Goal: Use online tool/utility

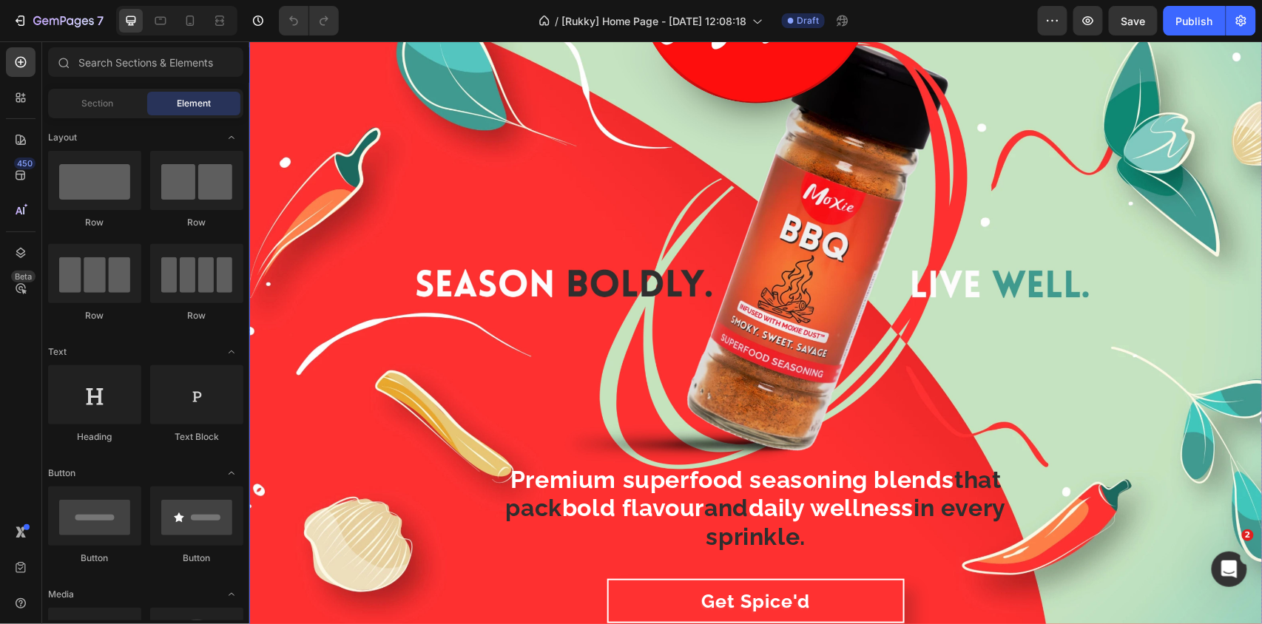
scroll to position [197, 0]
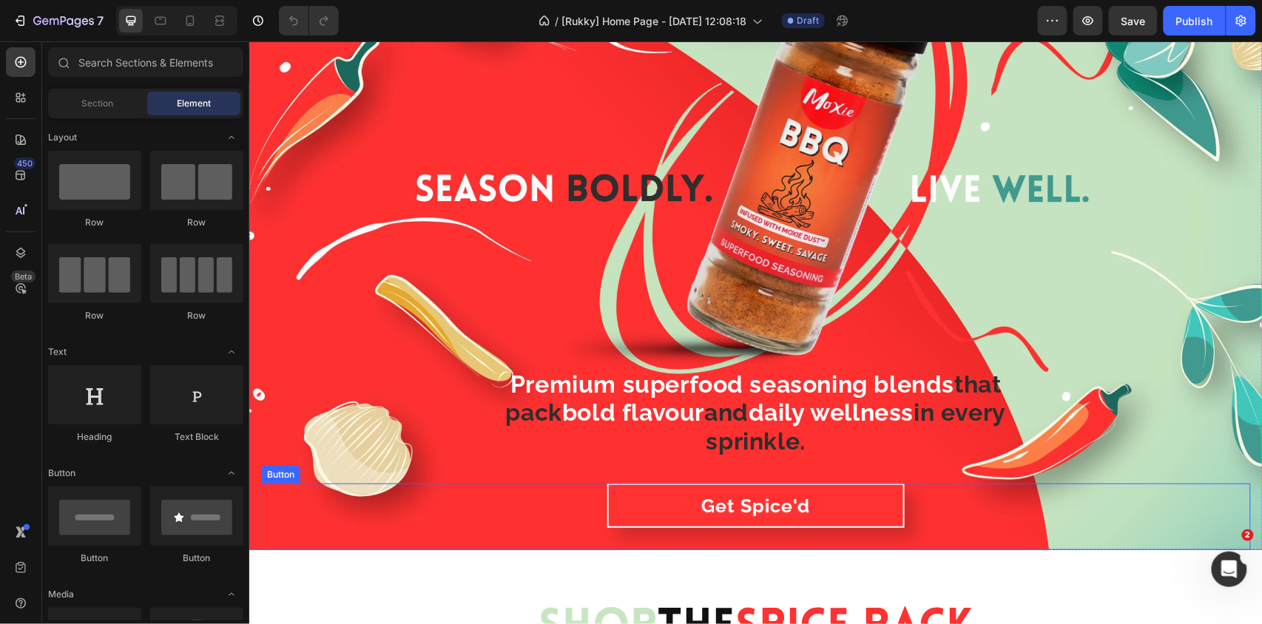
click at [517, 517] on div "Get Spice'd Button" at bounding box center [755, 516] width 990 height 67
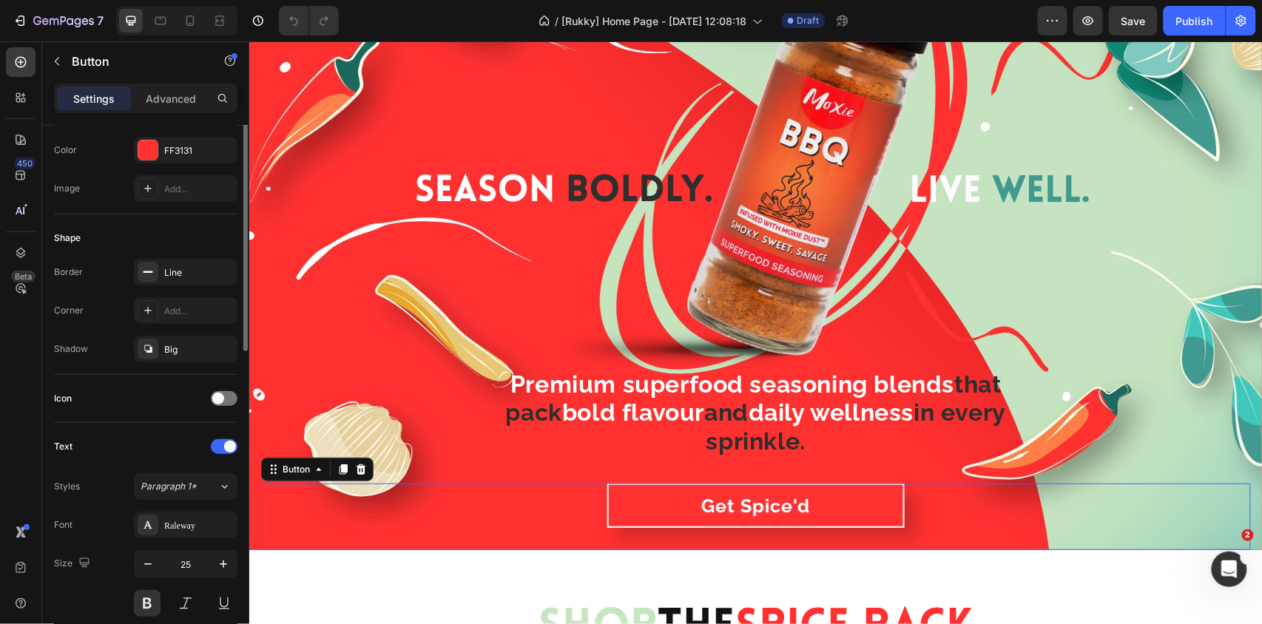
scroll to position [0, 0]
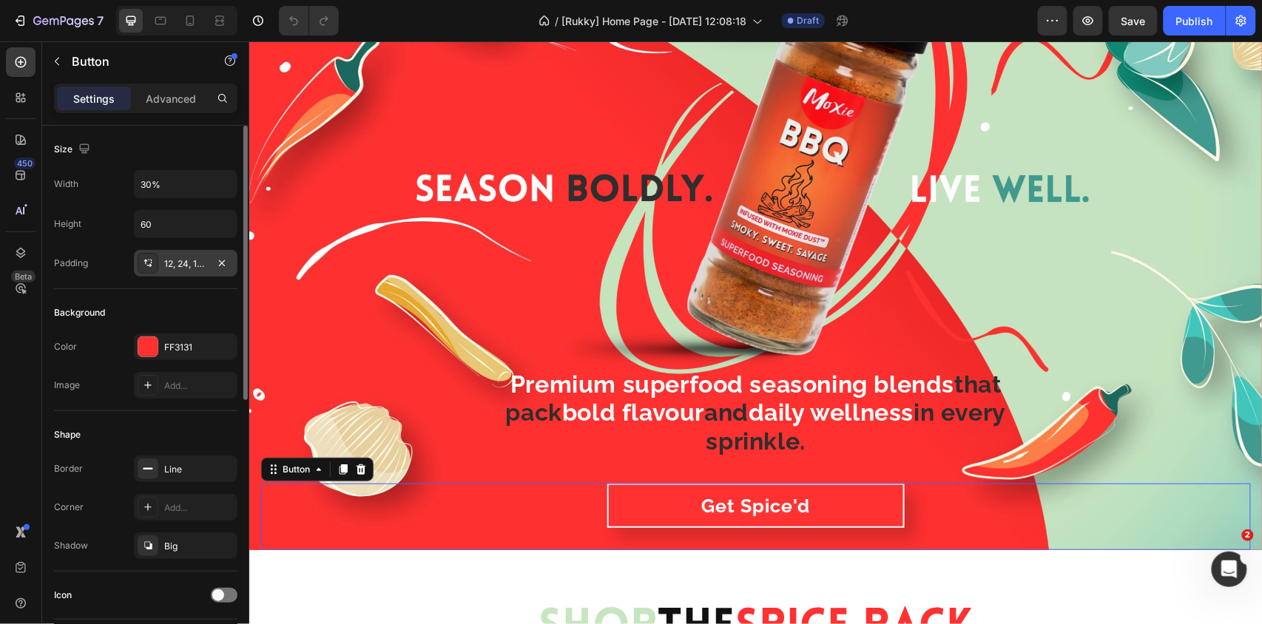
click at [184, 266] on div "12, 24, 12, 24" at bounding box center [185, 263] width 43 height 13
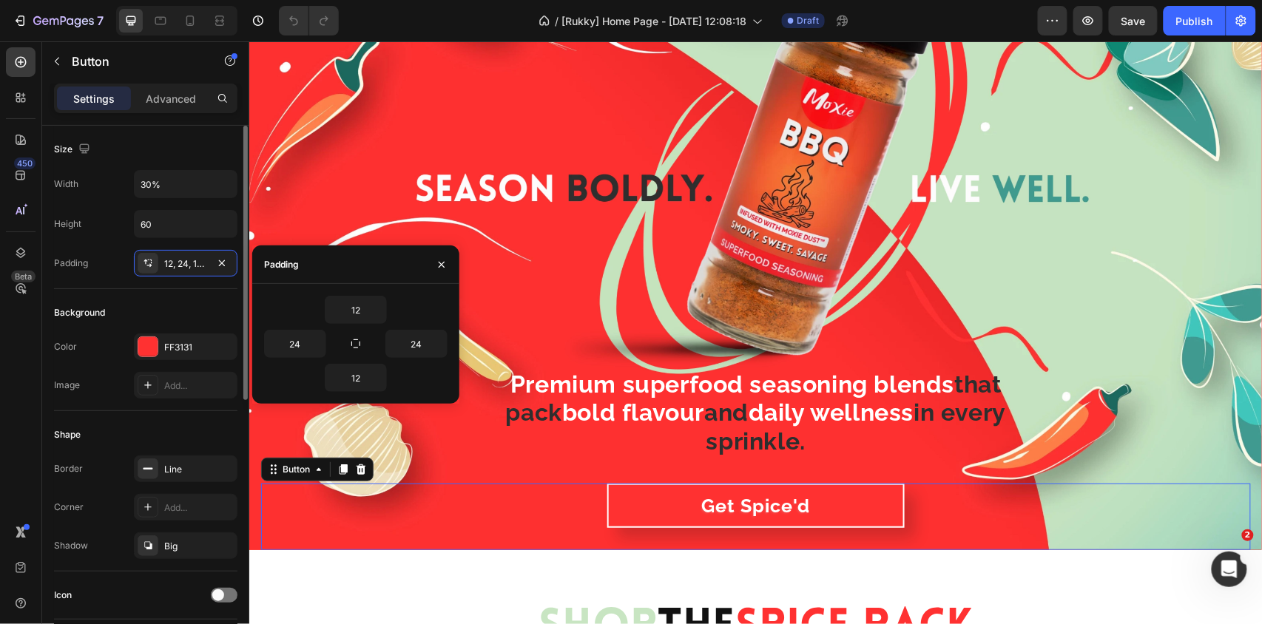
click at [152, 303] on div "Background" at bounding box center [145, 313] width 183 height 24
click at [157, 98] on p "Advanced" at bounding box center [171, 99] width 50 height 16
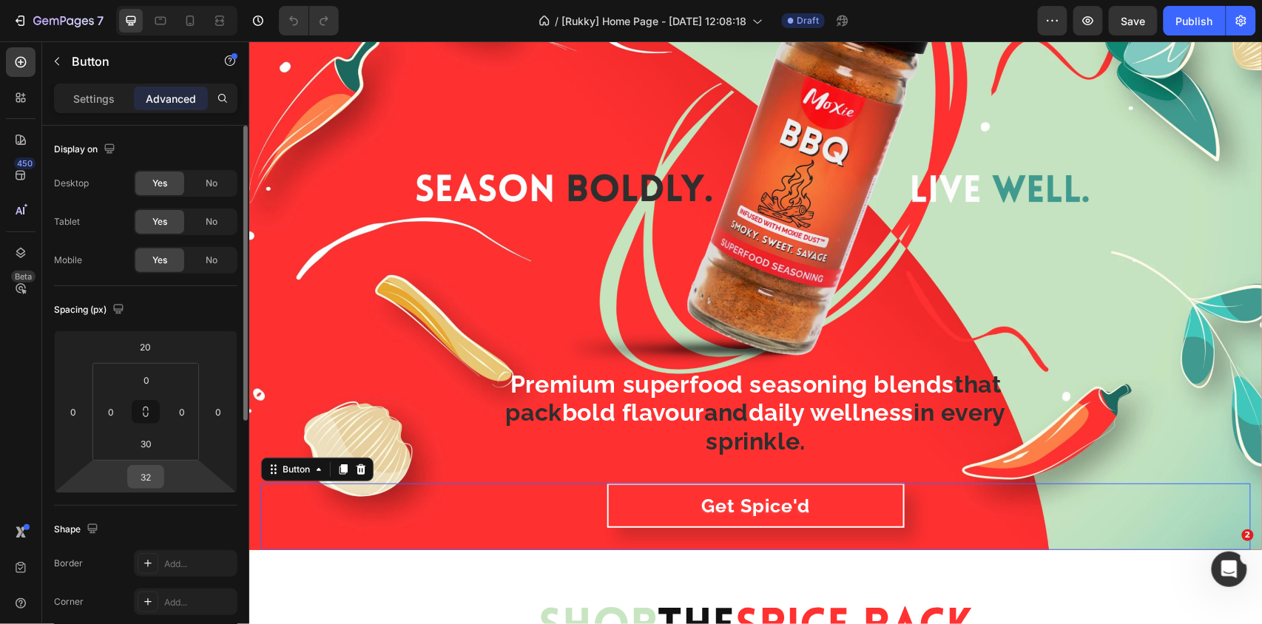
click at [161, 474] on div "32" at bounding box center [145, 477] width 37 height 24
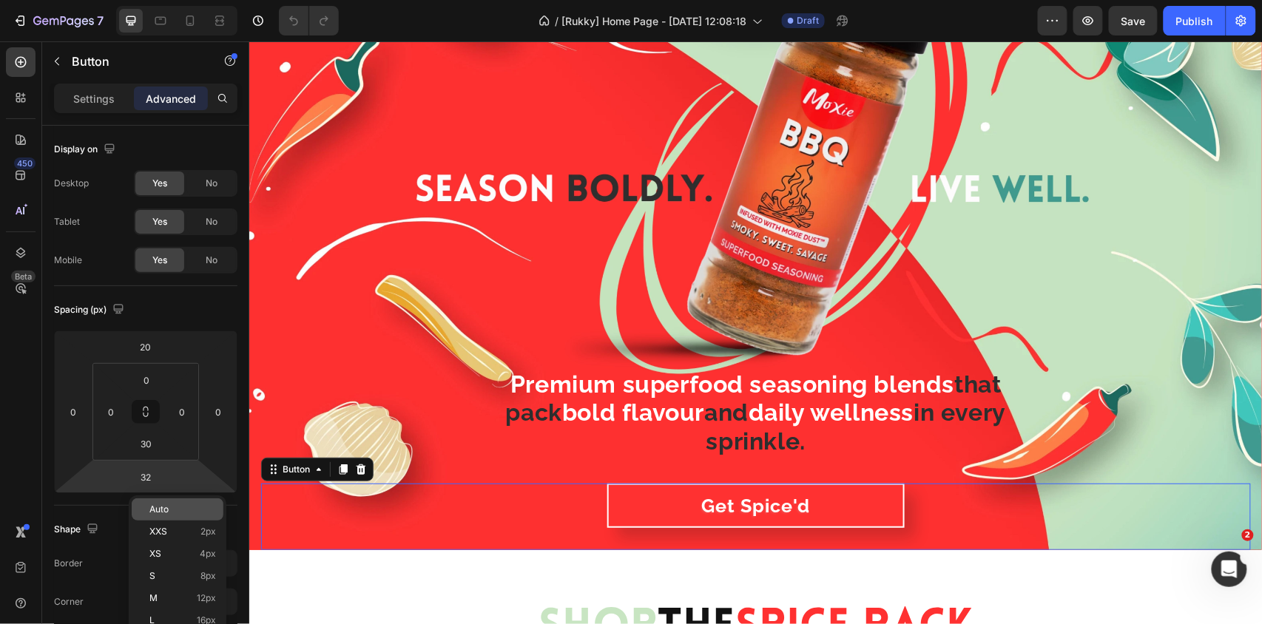
click at [164, 502] on div "Auto" at bounding box center [178, 510] width 92 height 22
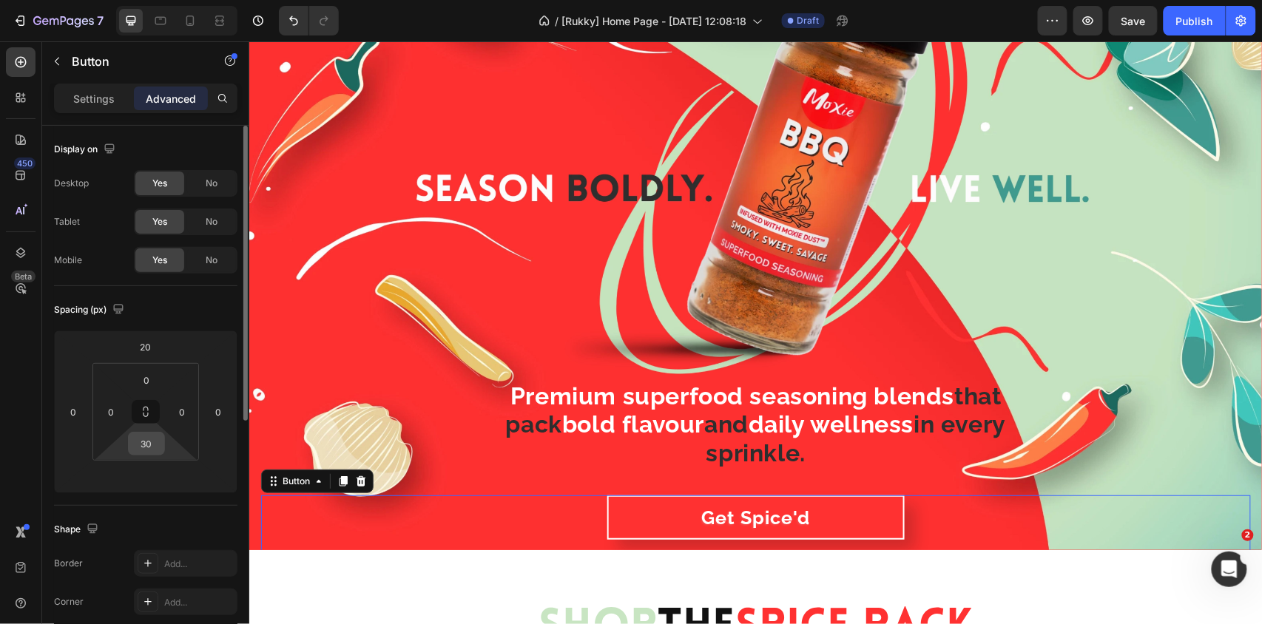
click at [149, 451] on input "30" at bounding box center [147, 444] width 30 height 22
click at [110, 0] on html "7 Version history / [Rukky] Home Page - [DATE] 12:08:18 Draft Preview Save Publ…" at bounding box center [631, 0] width 1262 height 0
type input "0"
click at [149, 451] on input "30" at bounding box center [147, 444] width 30 height 22
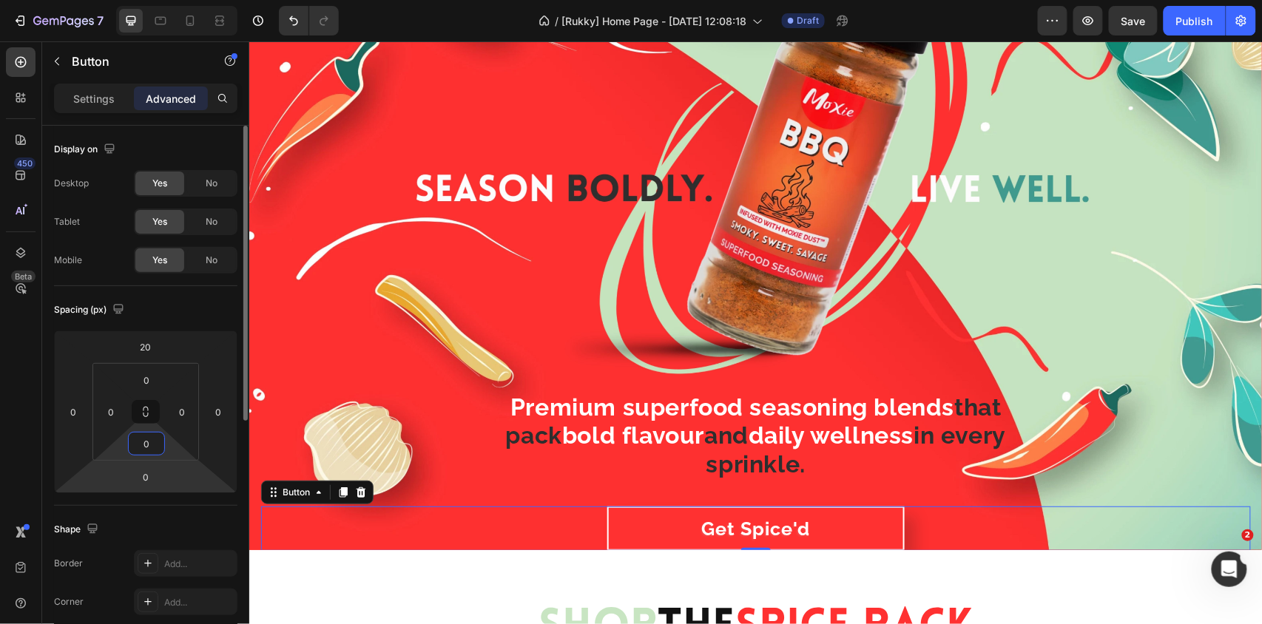
type input "0"
click at [196, 522] on div "Shape" at bounding box center [145, 530] width 183 height 24
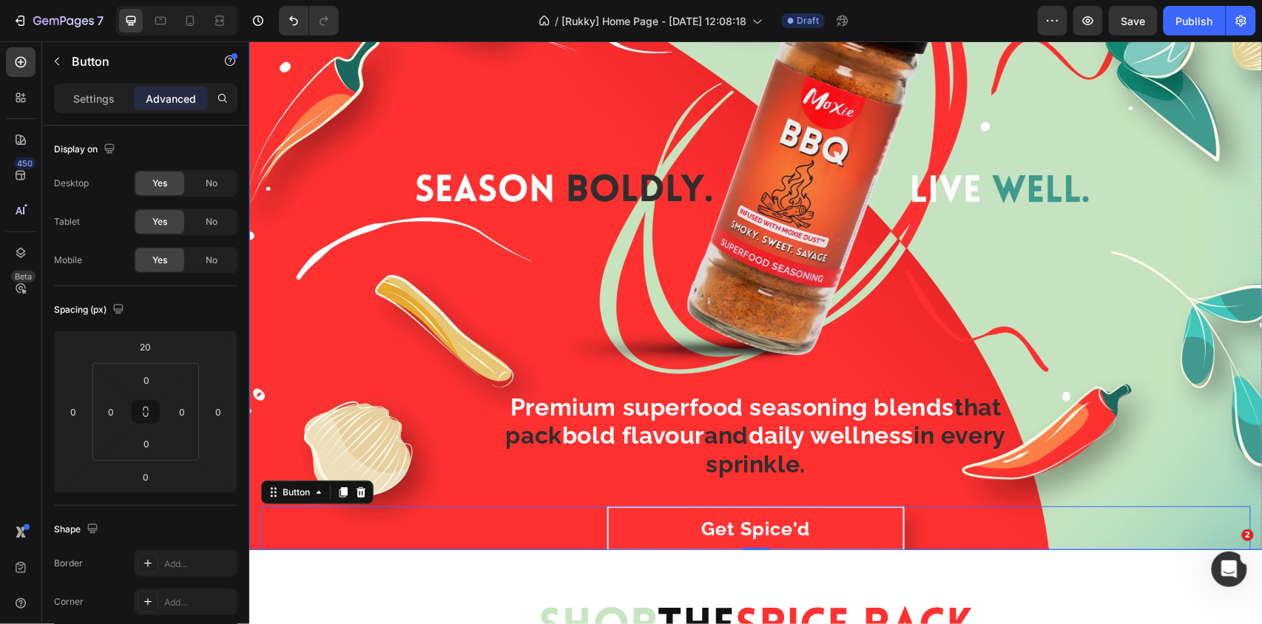
click at [1216, 297] on div "Premium superfood seasoning blends that pack bold flavour and daily wellness in…" at bounding box center [755, 211] width 990 height 677
